Goal: Transaction & Acquisition: Purchase product/service

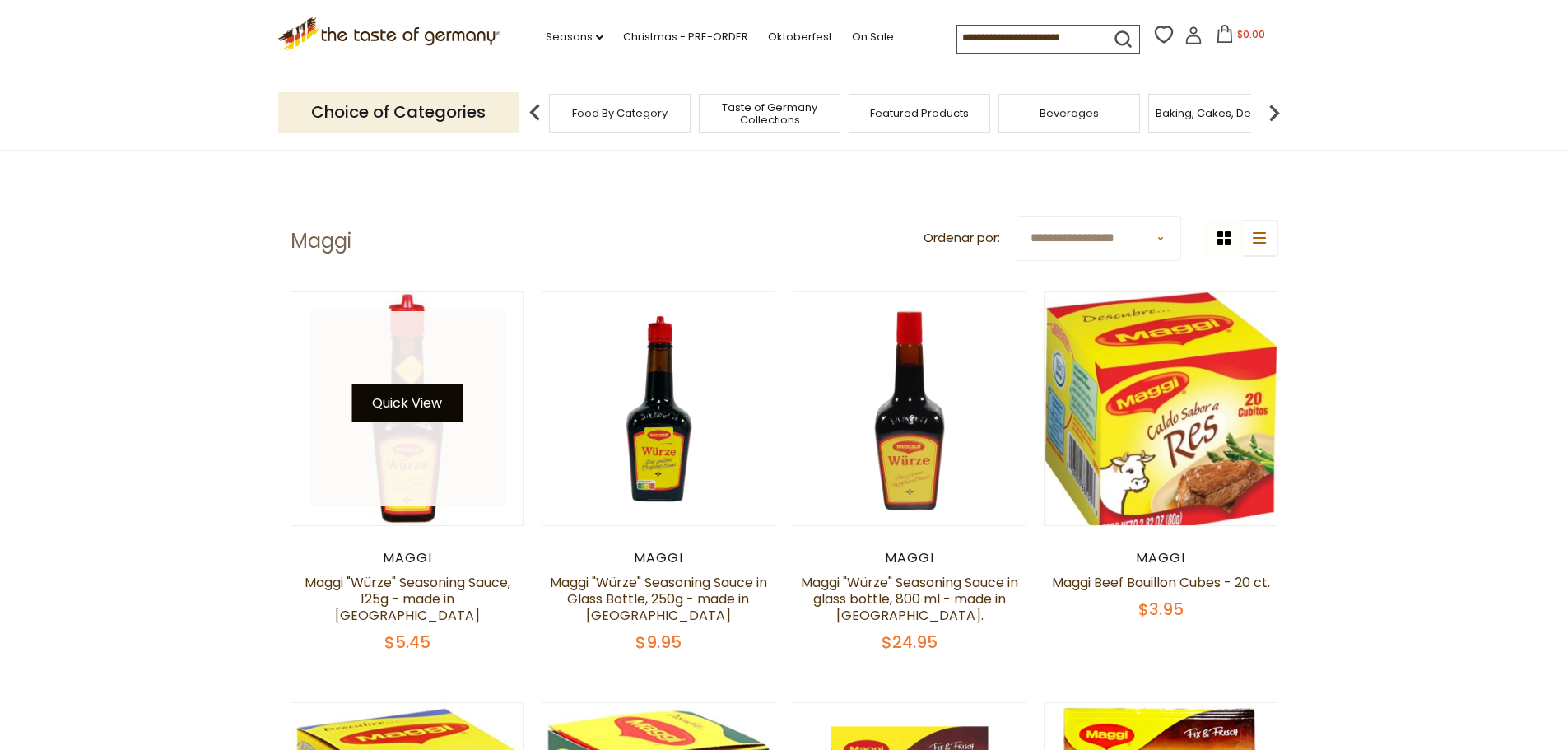
click at [408, 400] on button "Quick View" at bounding box center [406, 402] width 111 height 37
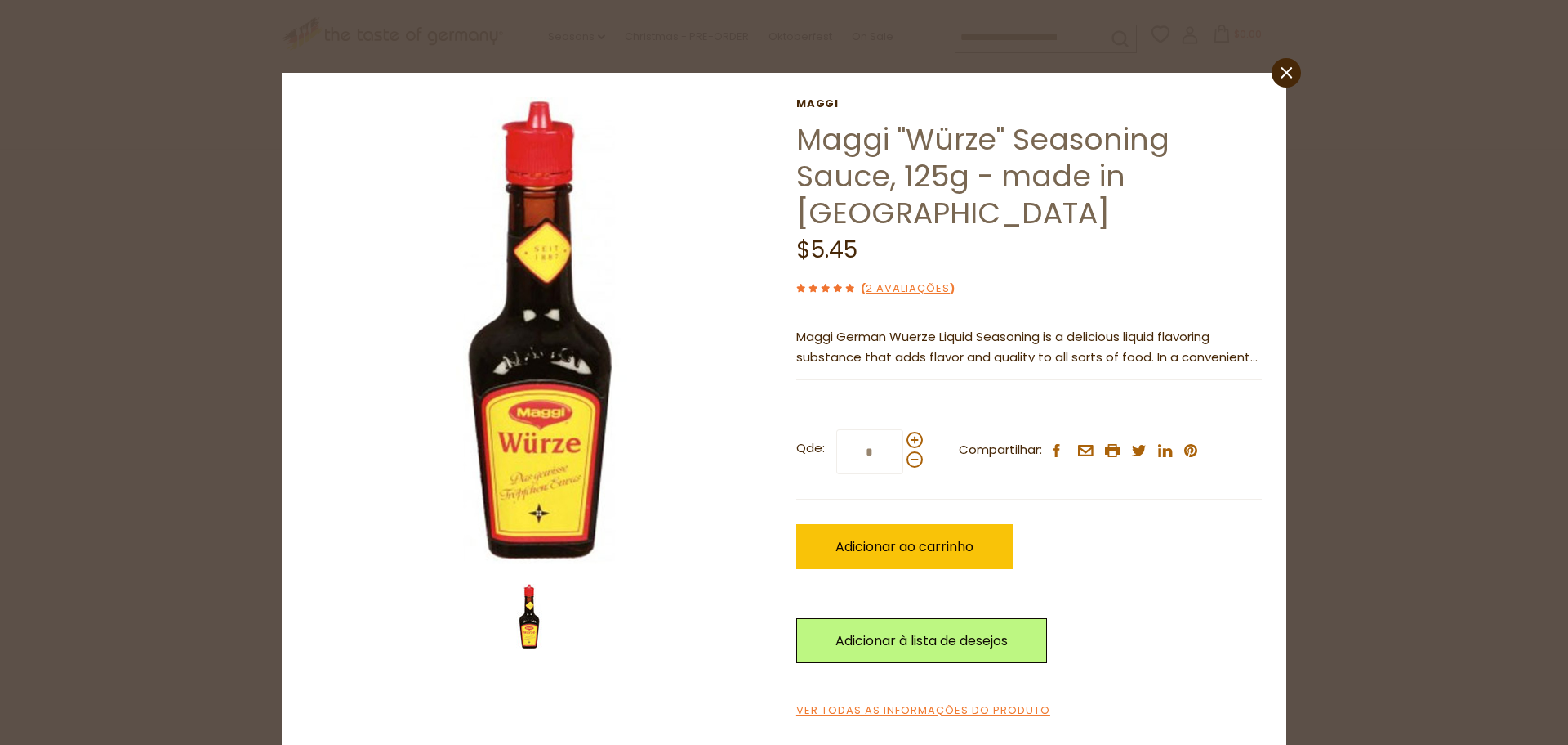
scroll to position [6, 0]
click at [788, 702] on link "Ver todas as informações do produto" at bounding box center [923, 710] width 254 height 17
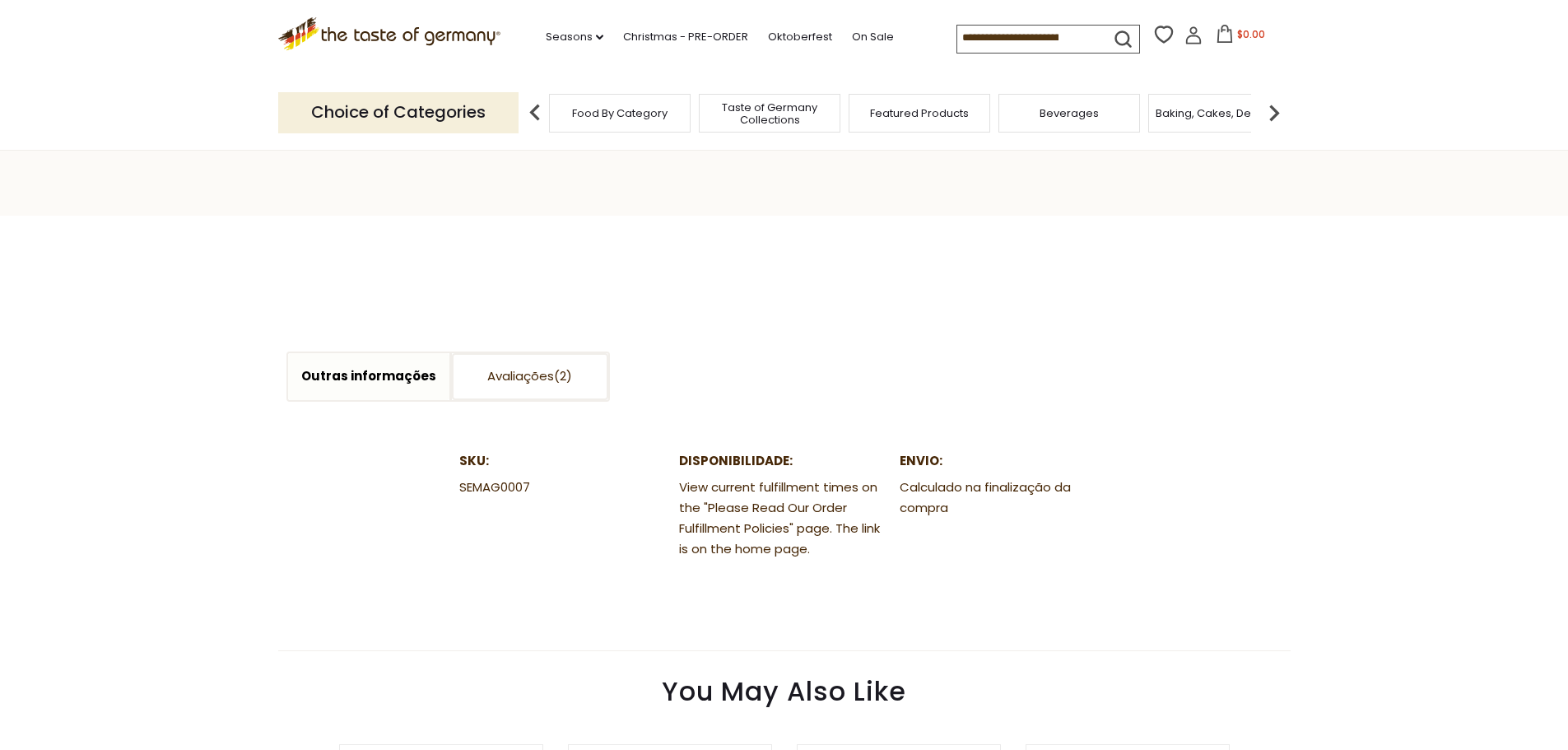
scroll to position [713, 0]
click at [535, 353] on link "Avaliações" at bounding box center [530, 377] width 156 height 47
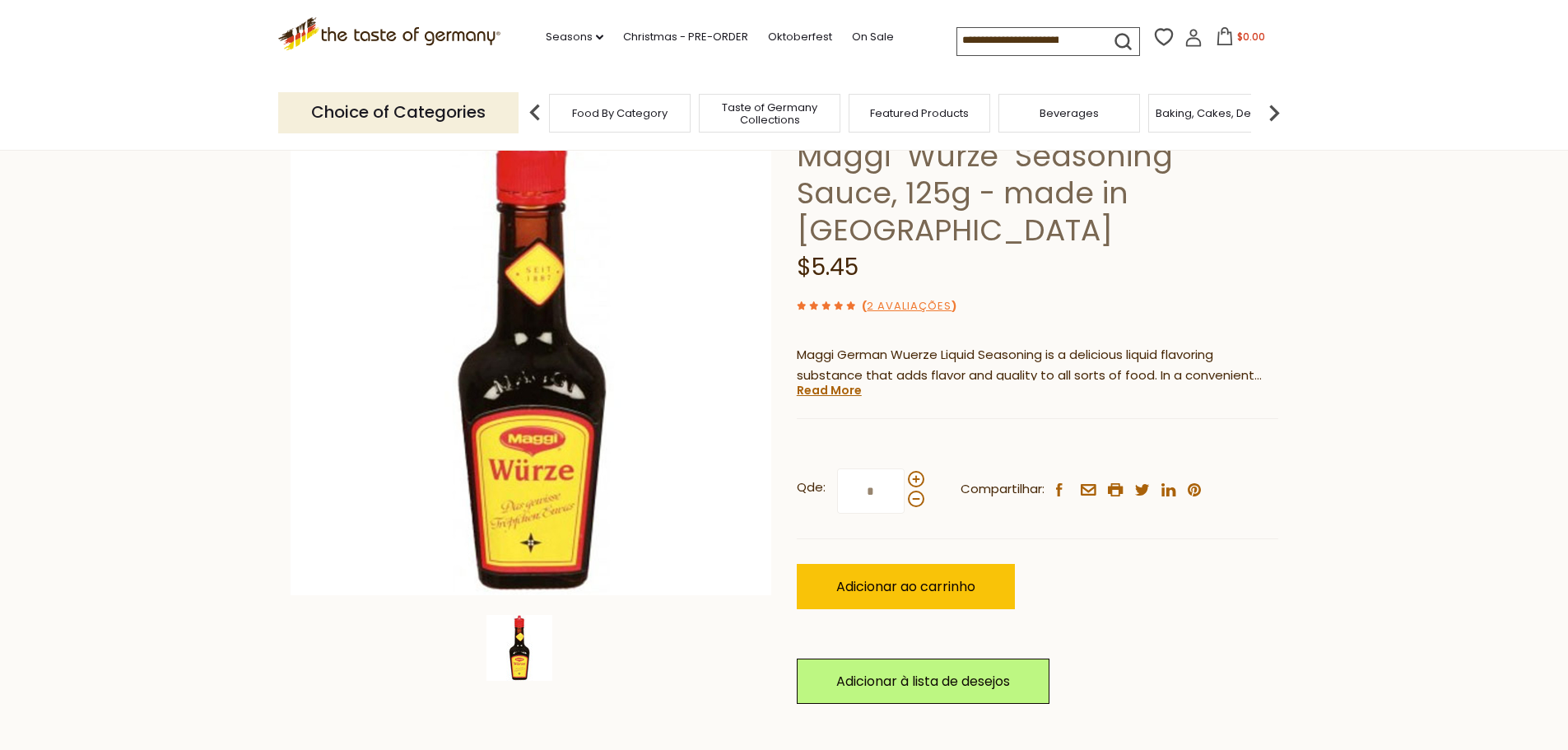
scroll to position [123, 0]
